Goal: Go to known website: Access a specific website the user already knows

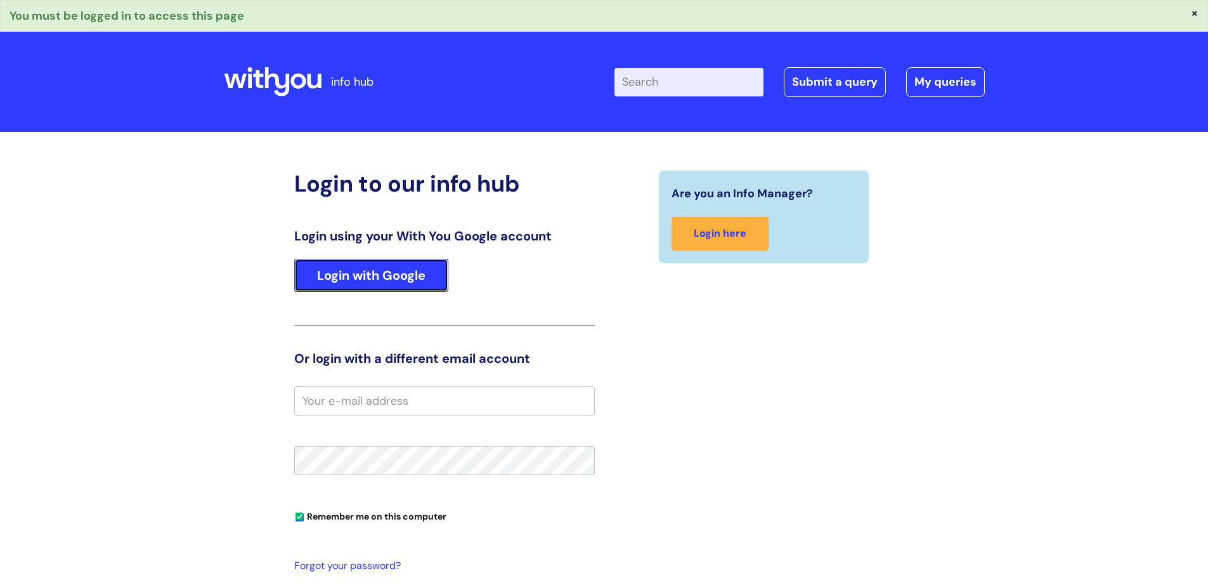
click at [364, 275] on link "Login with Google" at bounding box center [371, 275] width 154 height 33
